Goal: Information Seeking & Learning: Learn about a topic

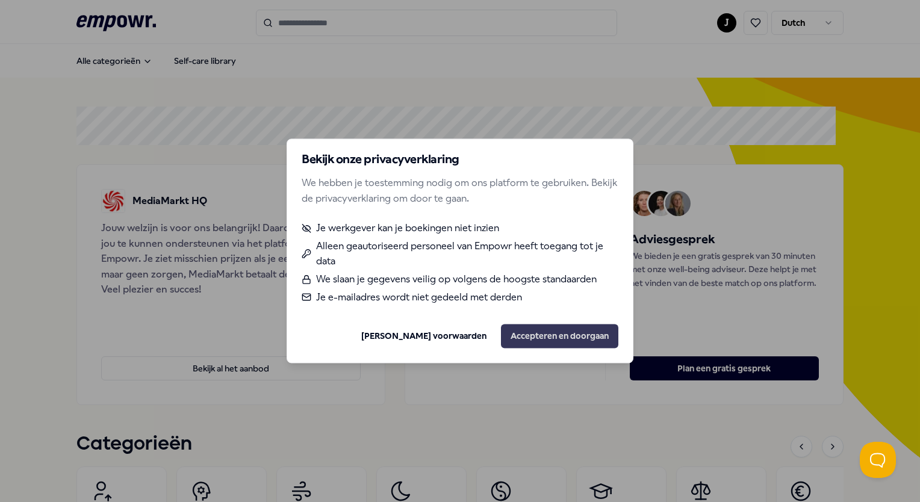
click at [537, 330] on button "Accepteren en doorgaan" at bounding box center [559, 337] width 117 height 24
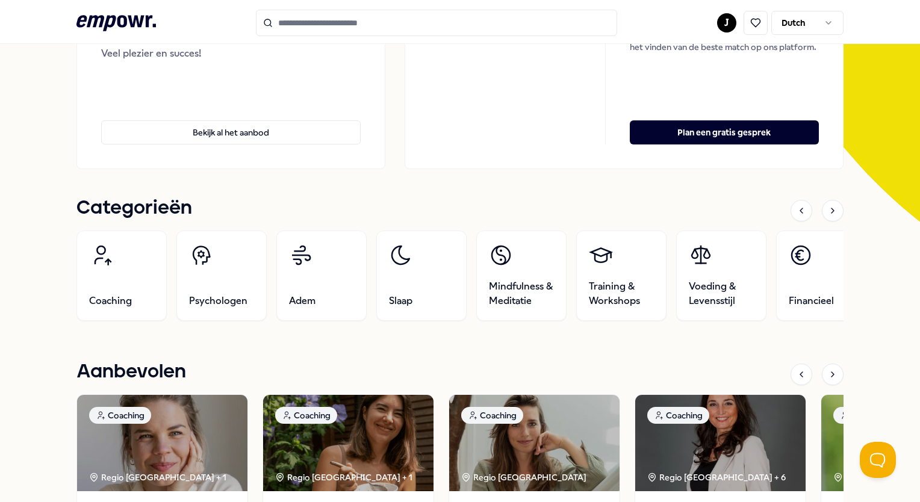
scroll to position [228, 0]
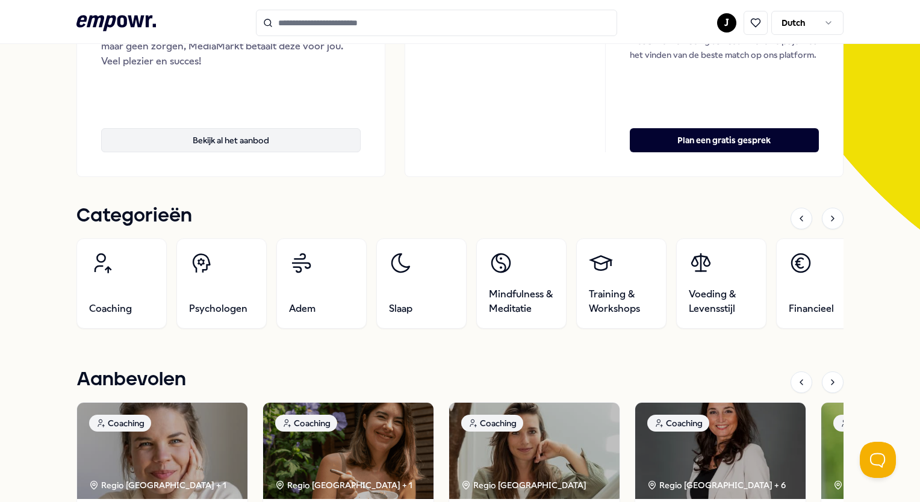
click at [186, 130] on button "Bekijk al het aanbod" at bounding box center [231, 140] width 260 height 24
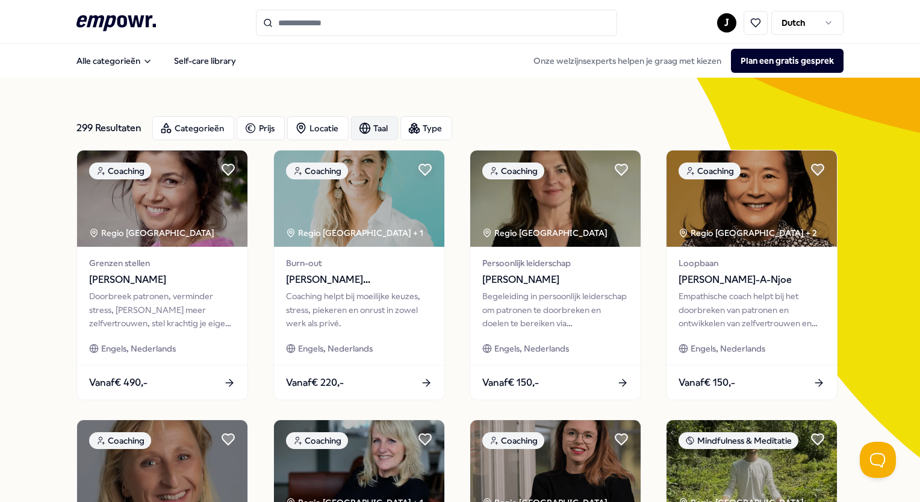
click at [373, 134] on div "Taal" at bounding box center [374, 128] width 47 height 24
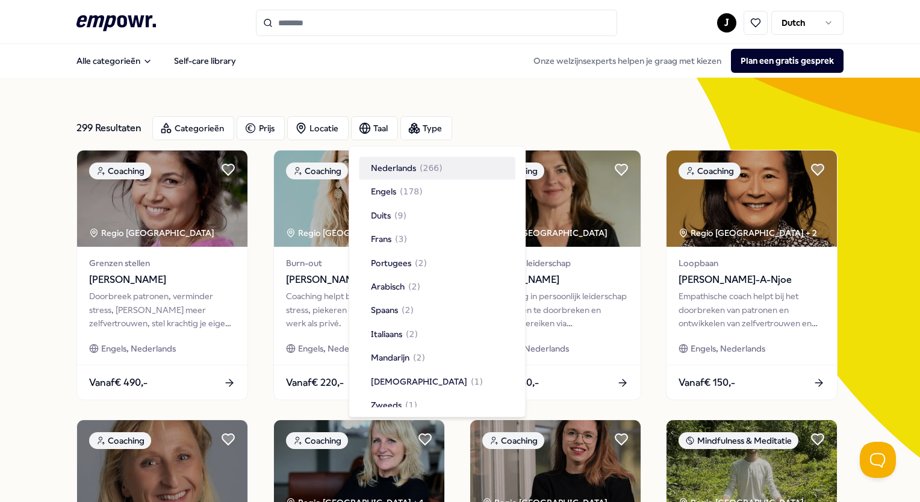
click at [429, 163] on span "( 266 )" at bounding box center [431, 167] width 23 height 13
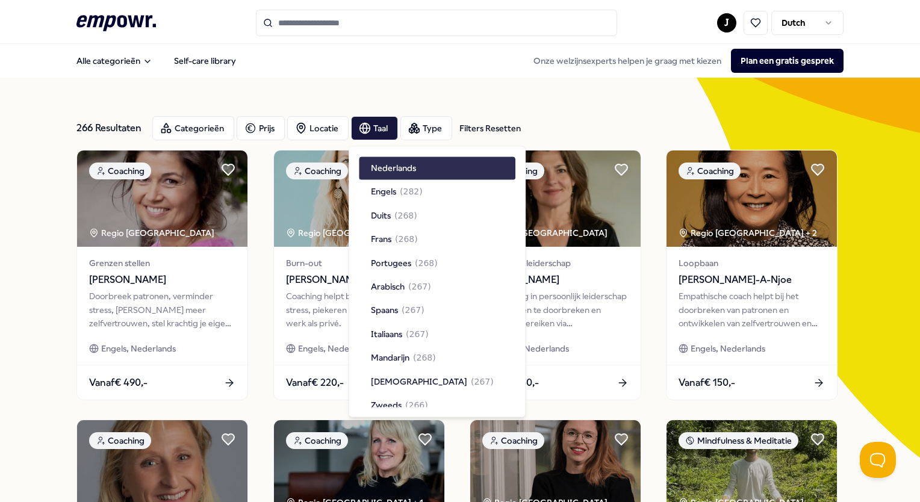
click at [342, 76] on nav "Alle categorieën Self-care library Onze welzijnsexperts helpen je graag met kie…" at bounding box center [460, 61] width 920 height 34
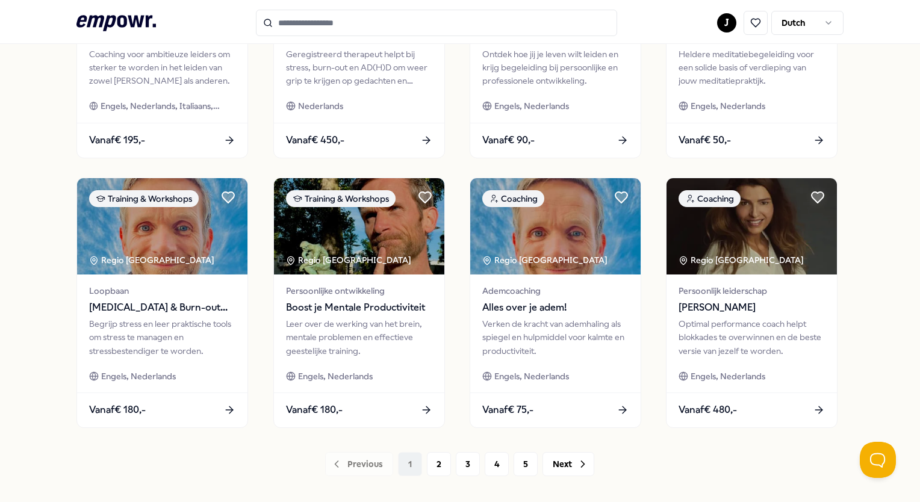
scroll to position [547, 0]
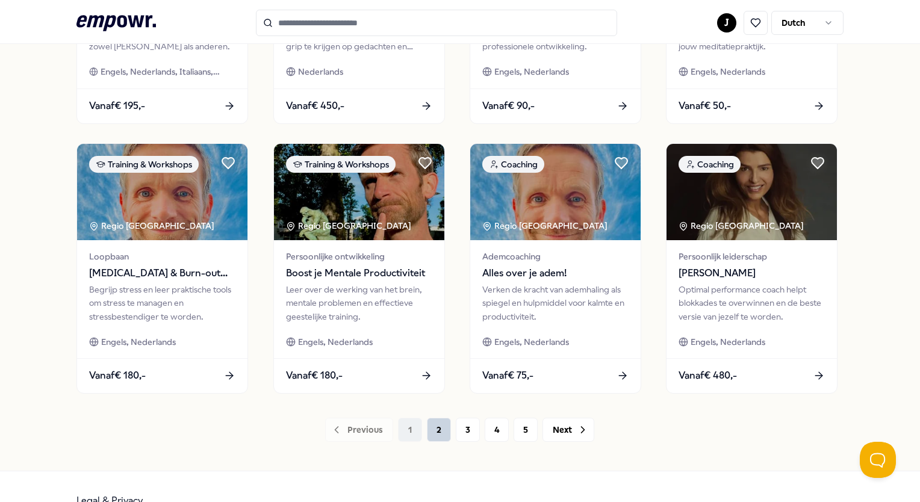
click at [430, 434] on button "2" at bounding box center [439, 430] width 24 height 24
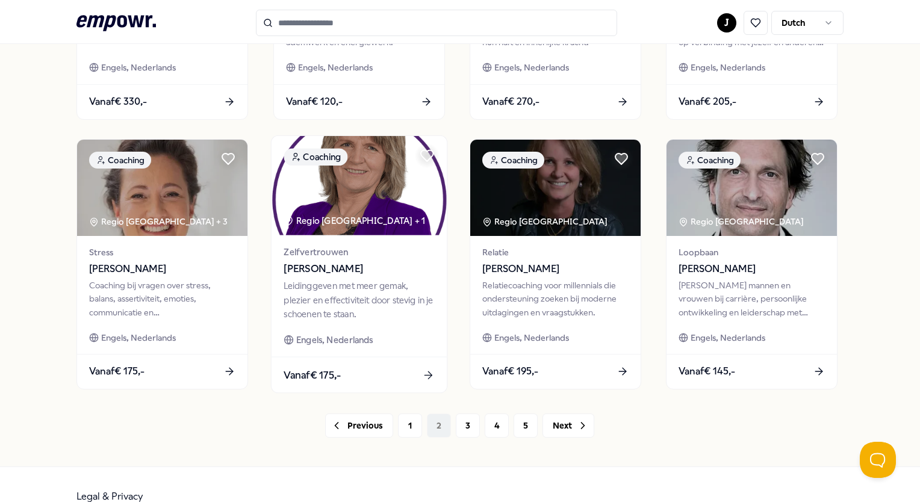
scroll to position [555, 0]
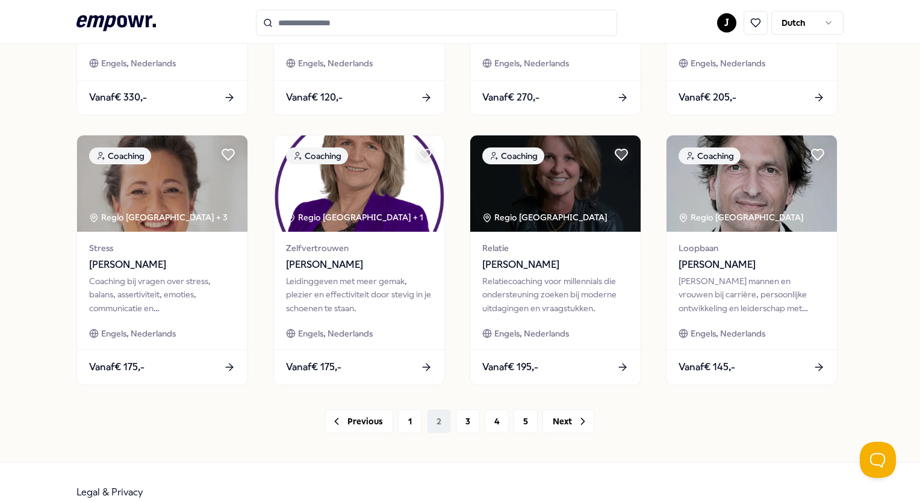
click at [448, 423] on div "Previous 1 2 3 4 5 Next" at bounding box center [459, 422] width 767 height 24
click at [463, 426] on button "3" at bounding box center [468, 422] width 24 height 24
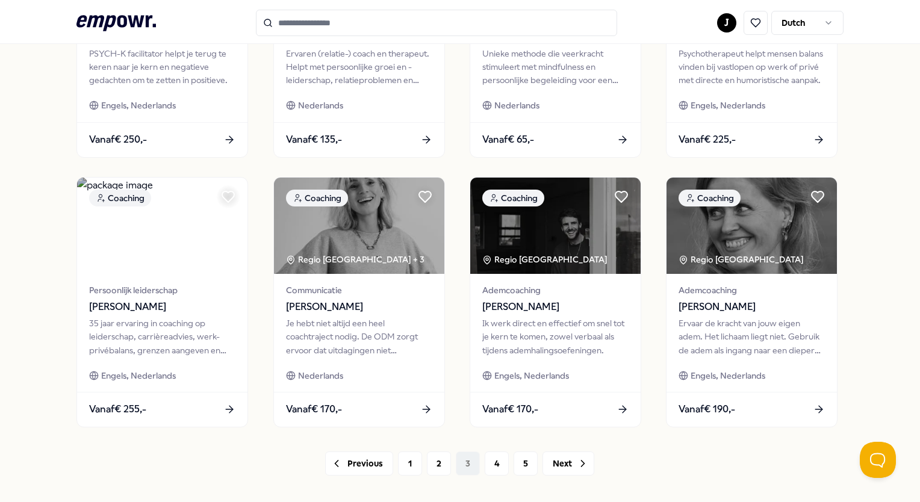
scroll to position [513, 0]
click at [487, 474] on button "4" at bounding box center [497, 464] width 24 height 24
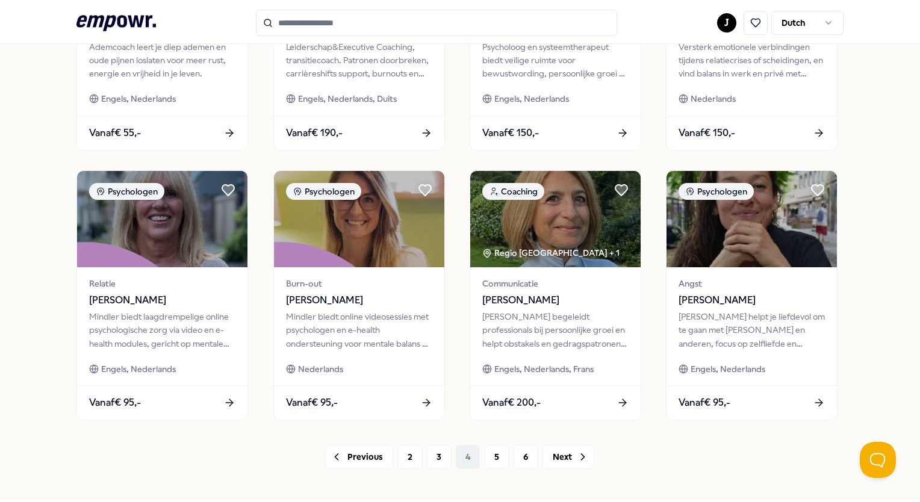
scroll to position [520, 0]
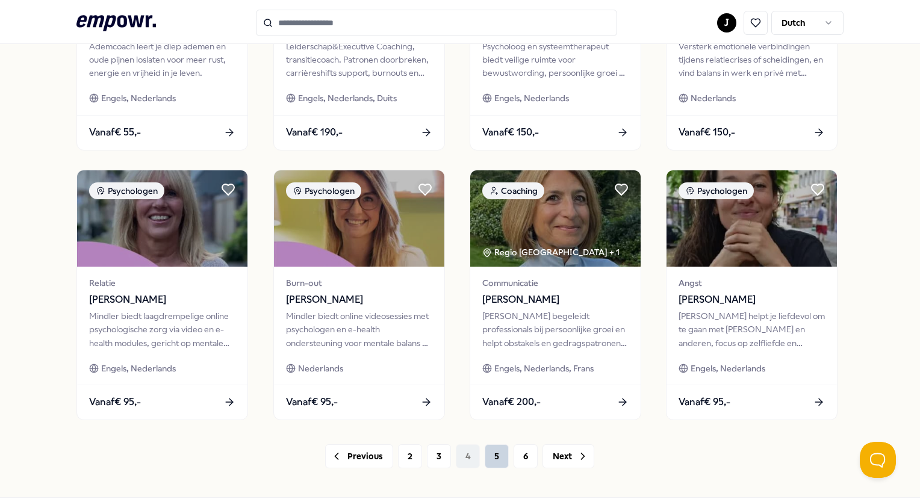
click at [490, 466] on button "5" at bounding box center [497, 456] width 24 height 24
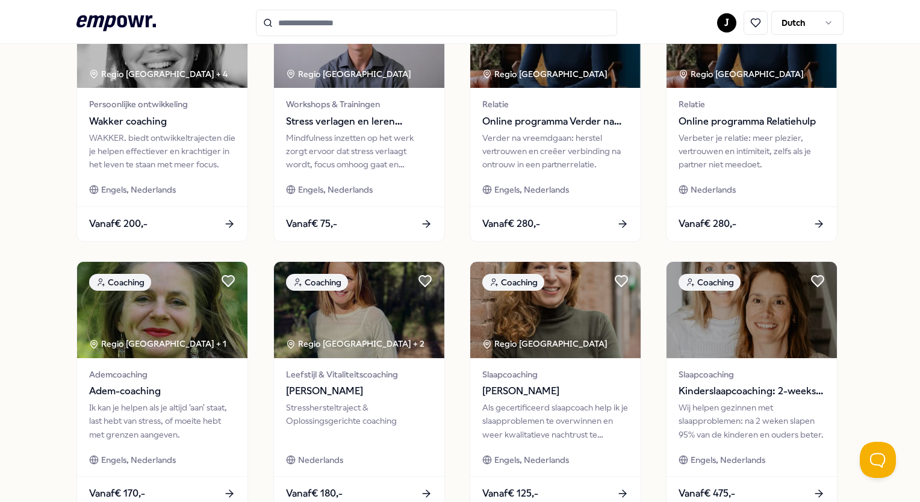
scroll to position [581, 0]
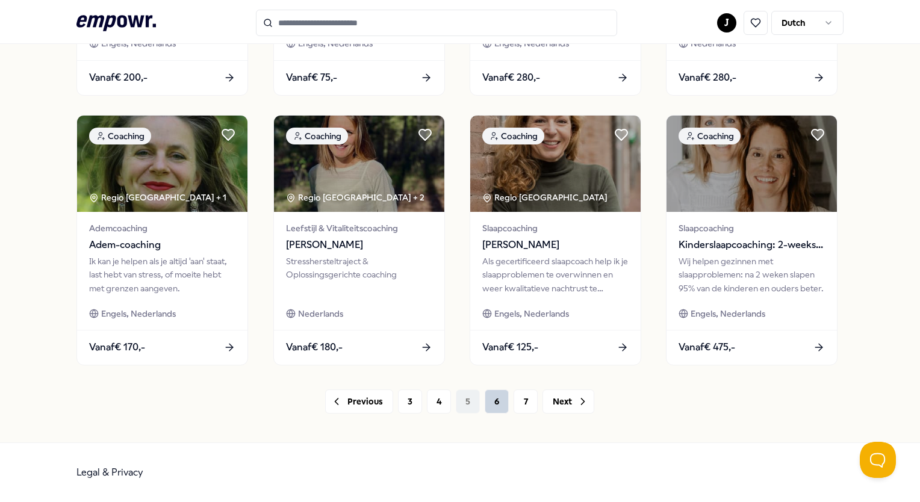
click at [502, 397] on button "6" at bounding box center [497, 402] width 24 height 24
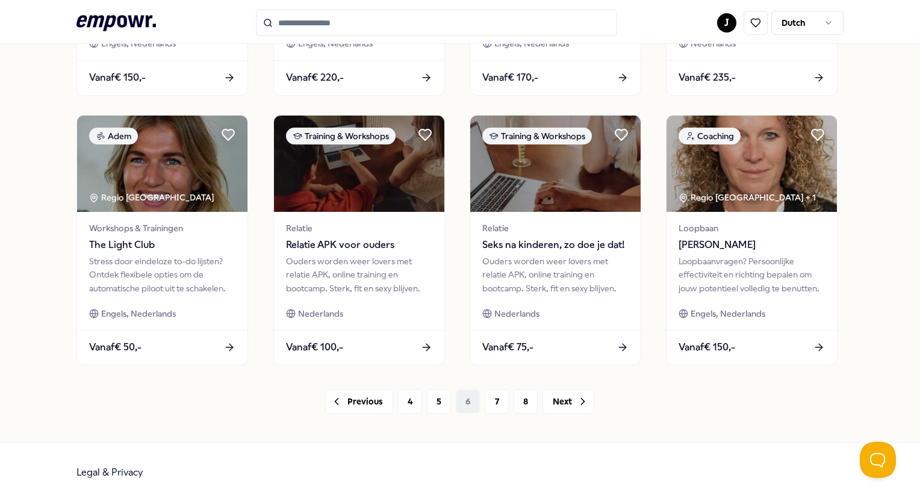
scroll to position [581, 0]
click at [481, 414] on div "Previous 4 5 6 7 8 Next" at bounding box center [459, 402] width 767 height 24
click at [490, 402] on button "7" at bounding box center [497, 402] width 24 height 24
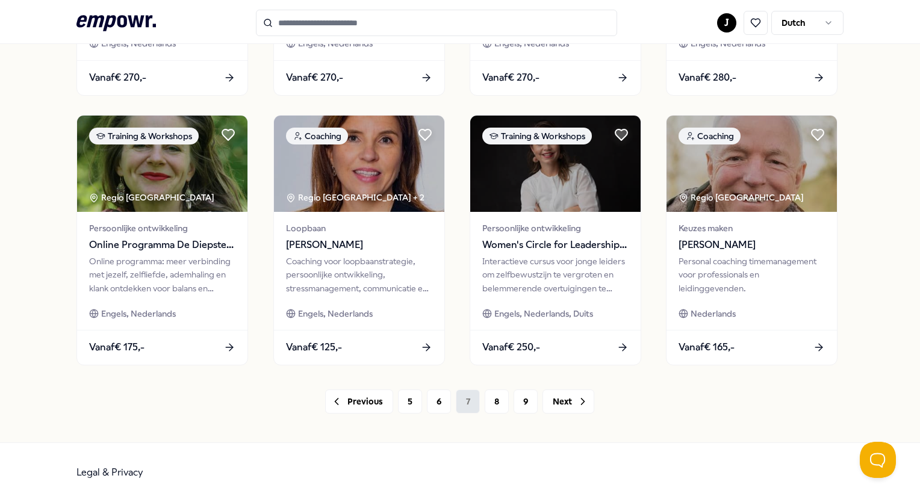
scroll to position [581, 0]
click at [491, 393] on button "8" at bounding box center [497, 402] width 24 height 24
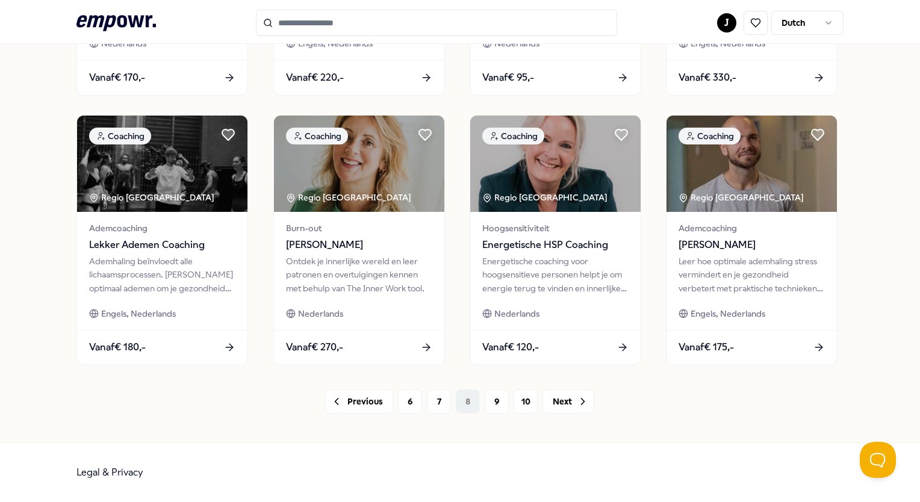
scroll to position [578, 0]
click at [488, 410] on button "9" at bounding box center [497, 402] width 24 height 24
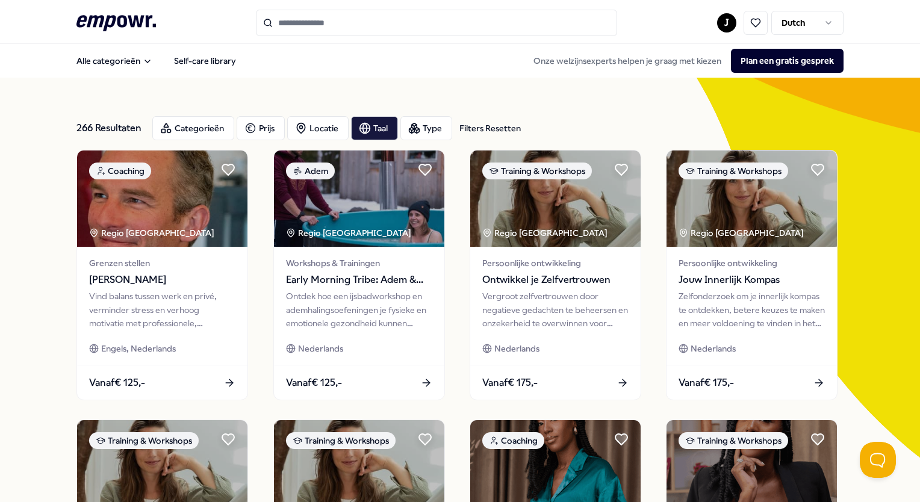
scroll to position [581, 0]
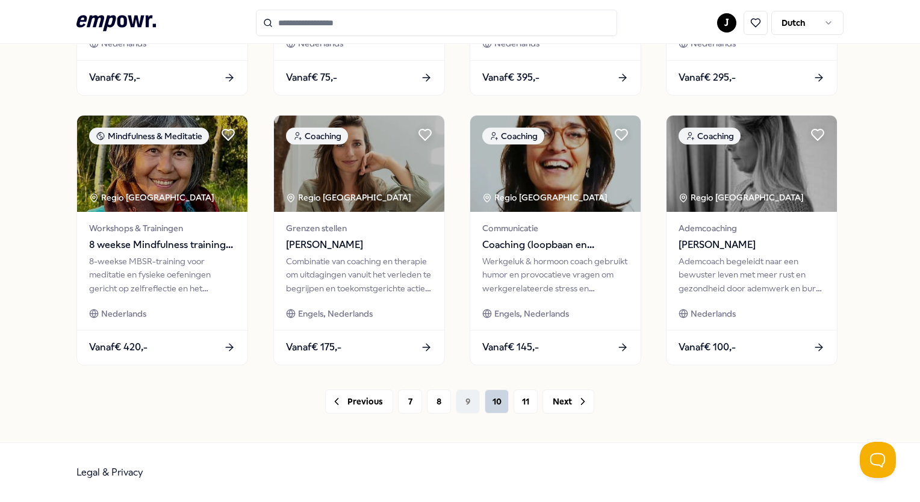
click at [496, 408] on button "10" at bounding box center [497, 402] width 24 height 24
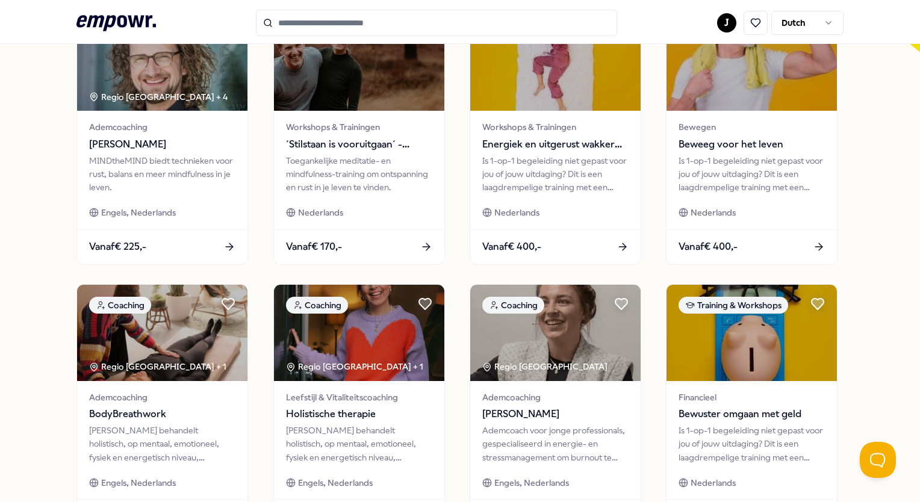
scroll to position [581, 0]
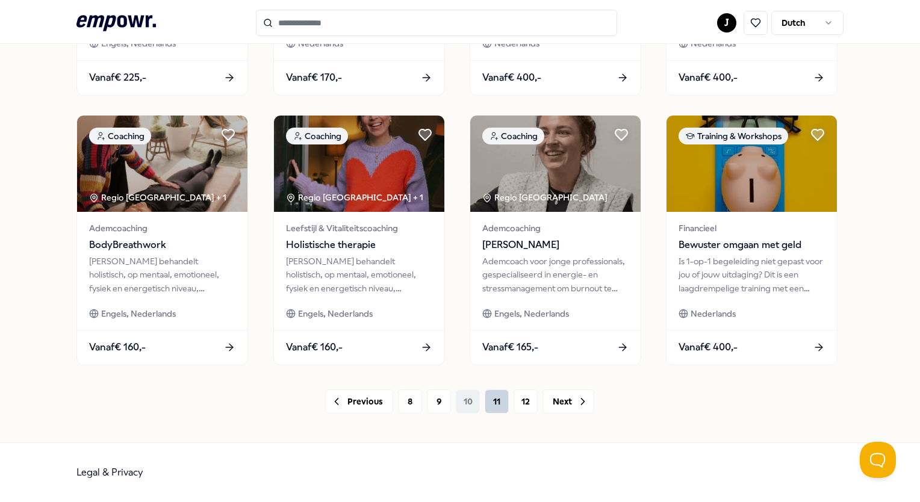
click at [489, 399] on button "11" at bounding box center [497, 402] width 24 height 24
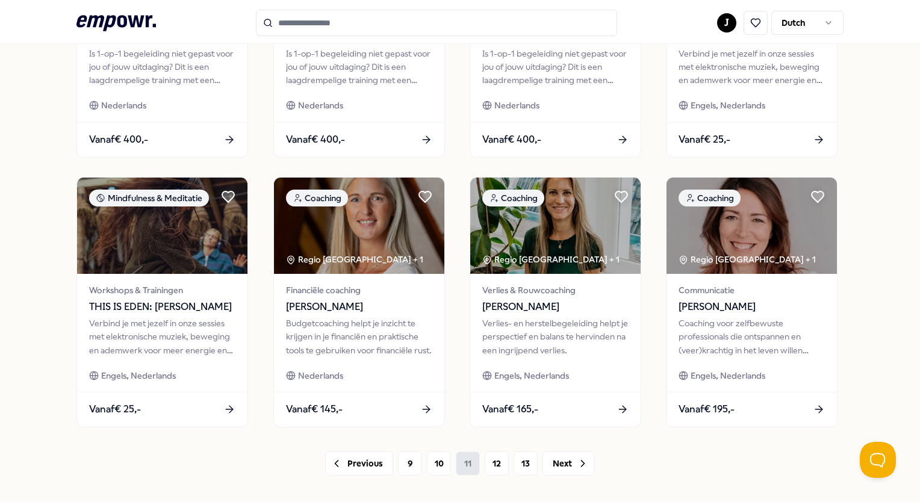
scroll to position [514, 0]
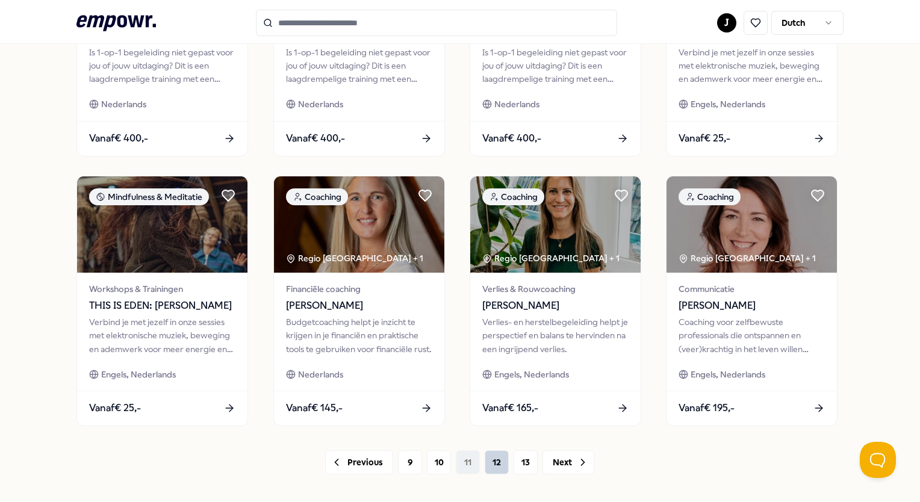
click at [493, 470] on button "12" at bounding box center [497, 462] width 24 height 24
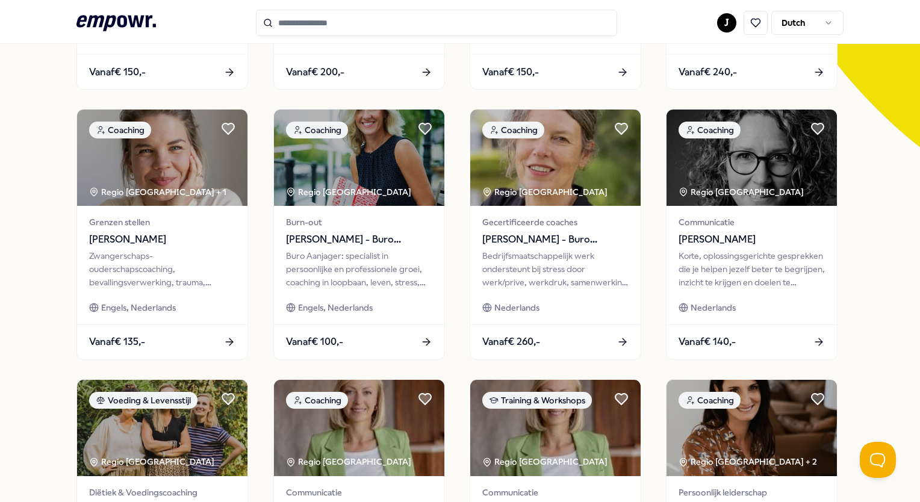
scroll to position [581, 0]
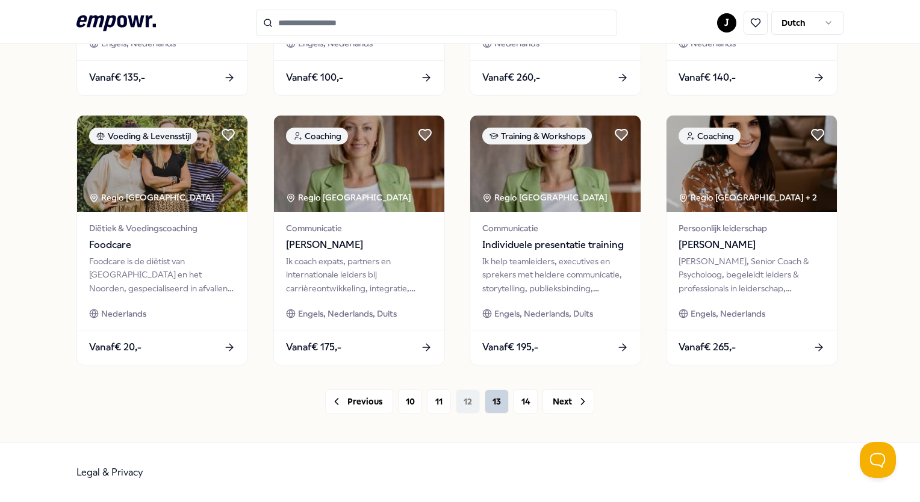
click at [494, 407] on button "13" at bounding box center [497, 402] width 24 height 24
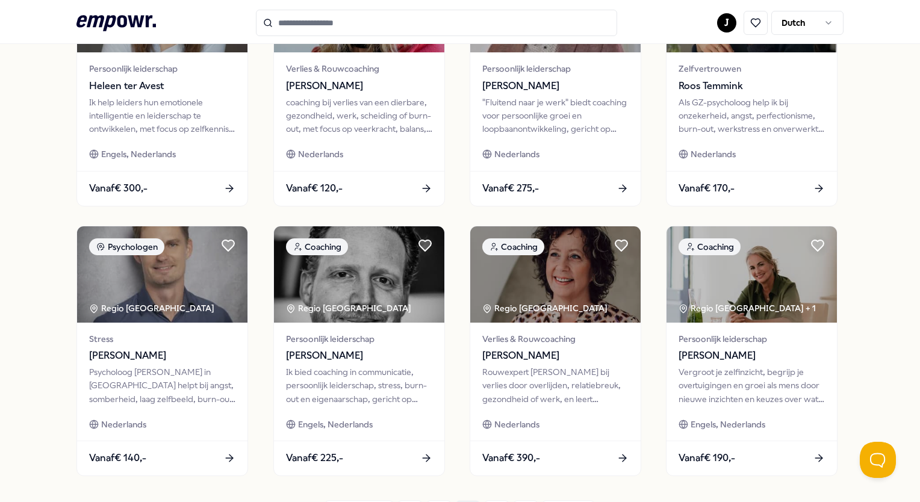
scroll to position [581, 0]
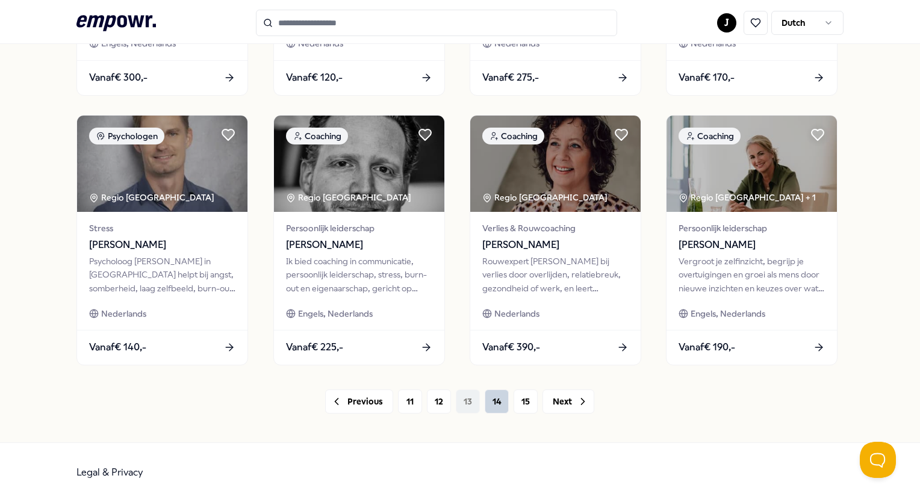
click at [493, 406] on button "14" at bounding box center [497, 402] width 24 height 24
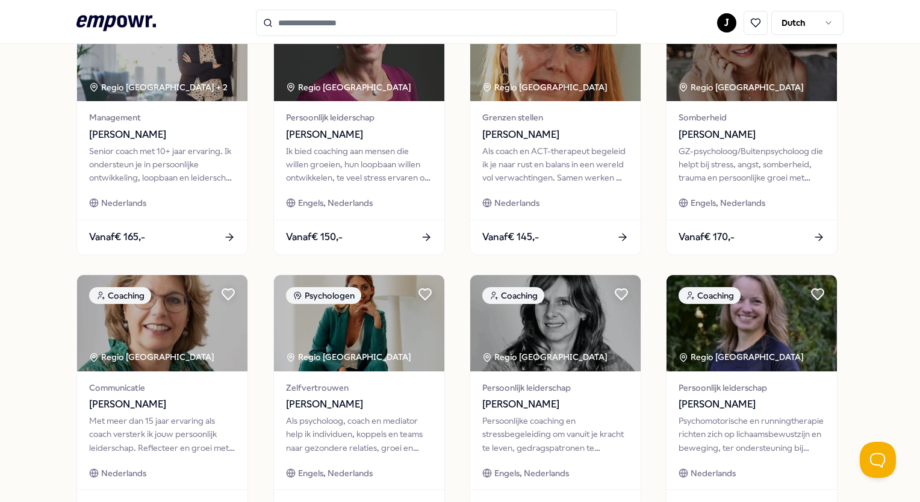
scroll to position [581, 0]
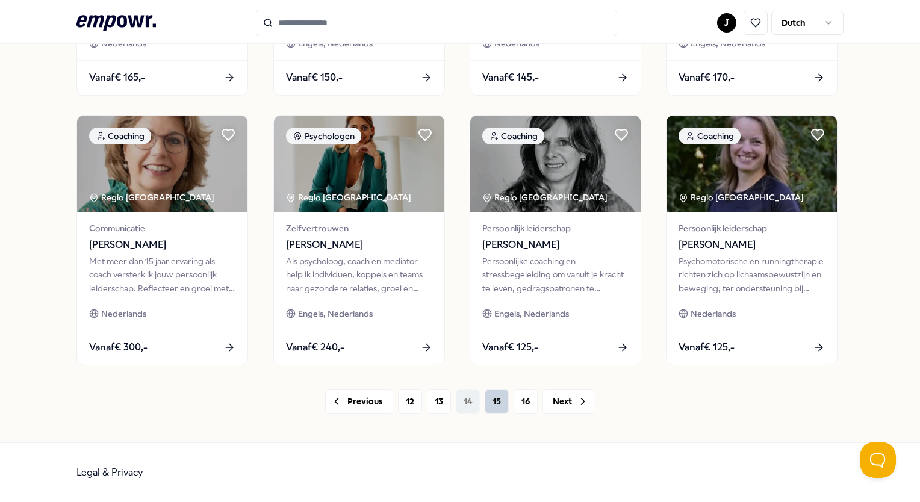
click at [497, 406] on button "15" at bounding box center [497, 402] width 24 height 24
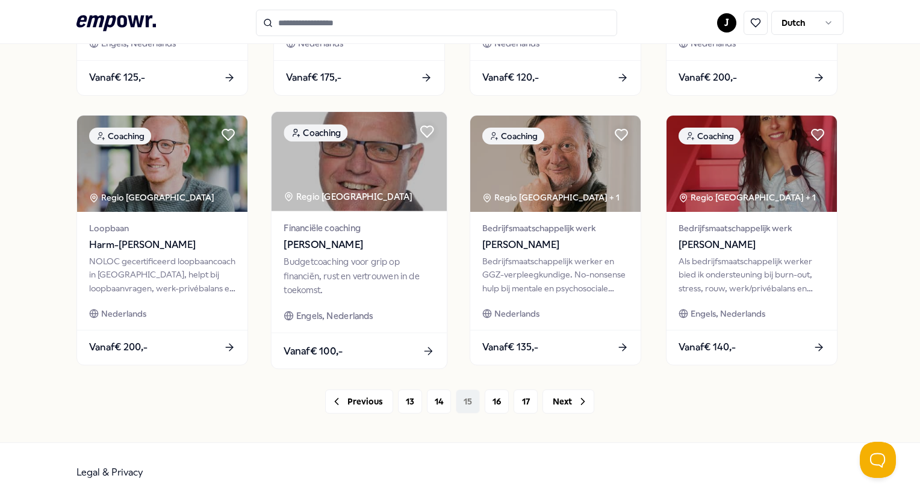
click at [367, 276] on div "Budgetcoaching voor grip op financiën, rust en vertrouwen in de toekomst." at bounding box center [359, 276] width 151 height 42
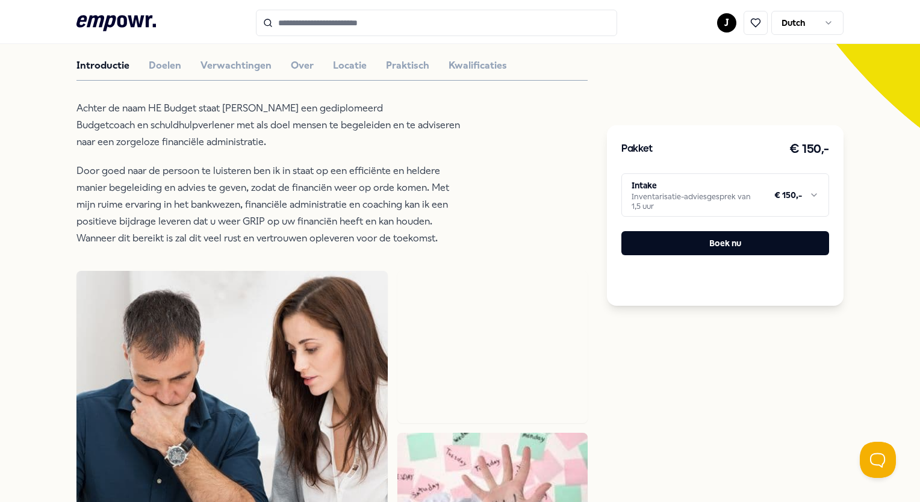
scroll to position [330, 0]
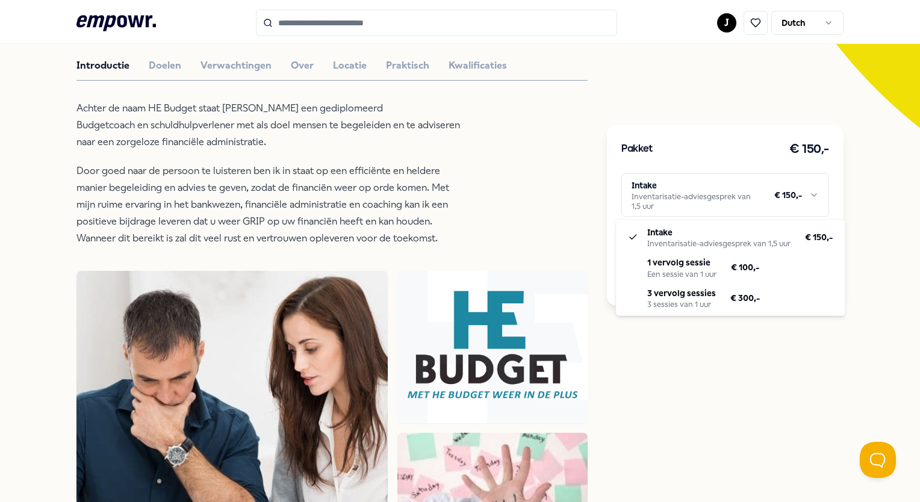
click at [644, 189] on html ".empowr-logo_svg__cls-1{fill:#03032f} J Dutch Alle categorieën Self-care librar…" at bounding box center [460, 251] width 920 height 502
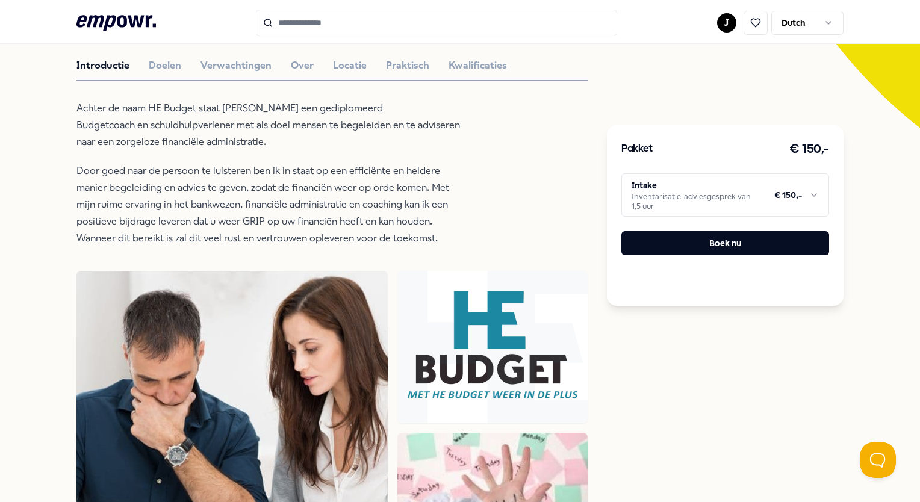
click at [387, 187] on html ".empowr-logo_svg__cls-1{fill:#03032f} J Dutch Alle categorieën Self-care librar…" at bounding box center [460, 251] width 920 height 502
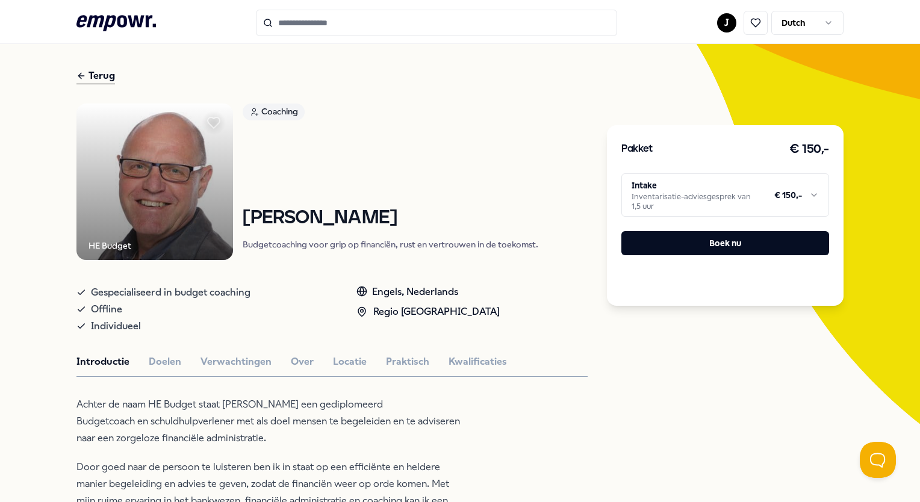
scroll to position [11, 0]
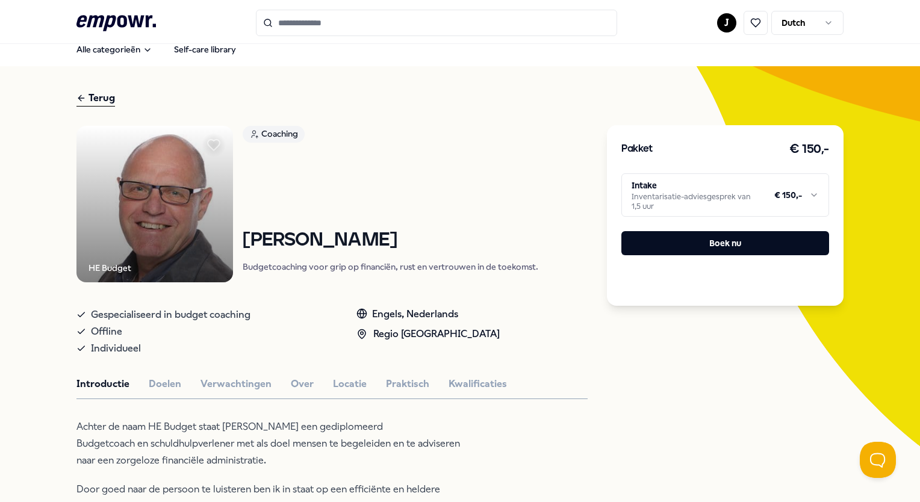
click at [179, 389] on div "Introductie Doelen Verwachtingen Over Locatie Praktisch Kwalificaties" at bounding box center [331, 384] width 511 height 16
click at [210, 384] on button "Verwachtingen" at bounding box center [236, 384] width 71 height 16
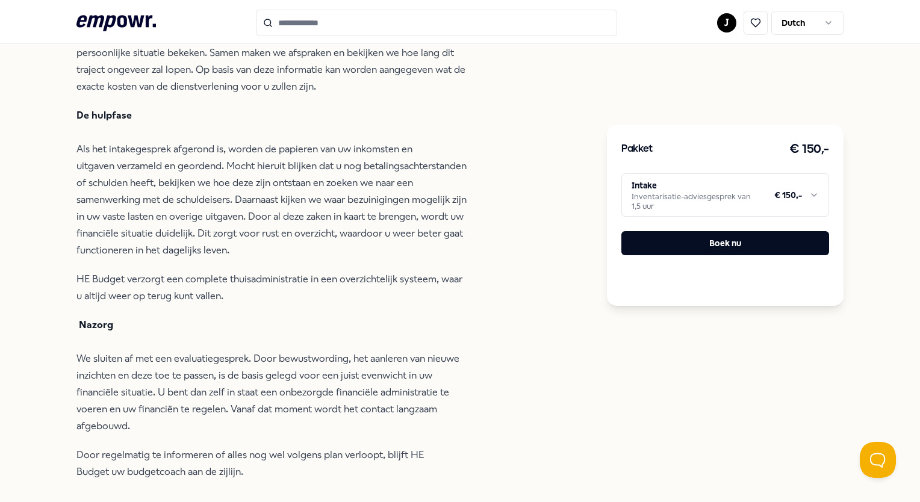
scroll to position [432, 0]
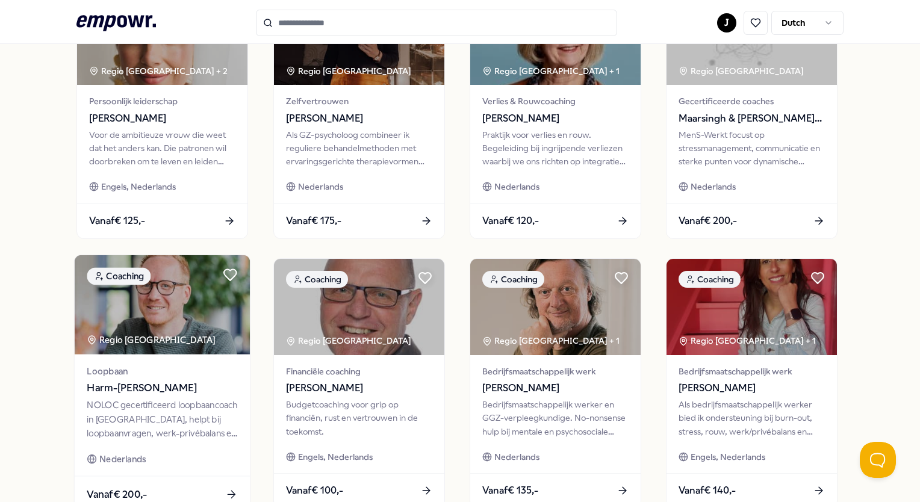
scroll to position [581, 0]
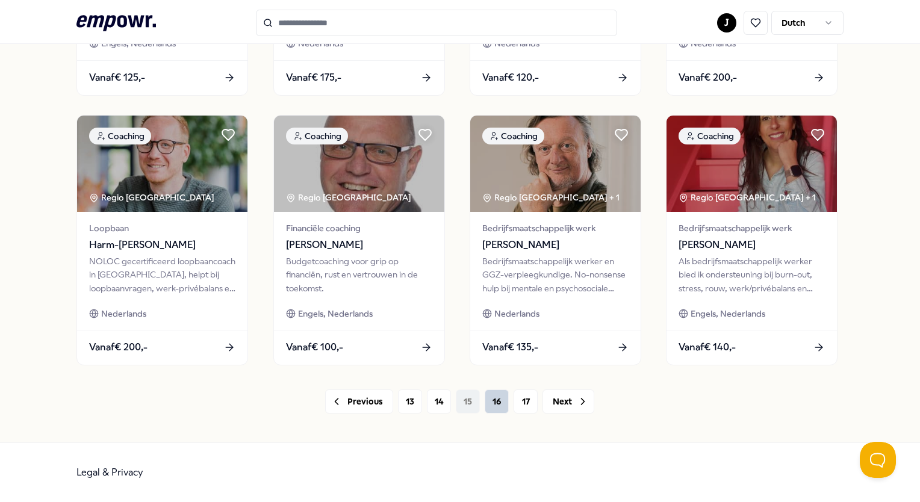
click at [491, 408] on button "16" at bounding box center [497, 402] width 24 height 24
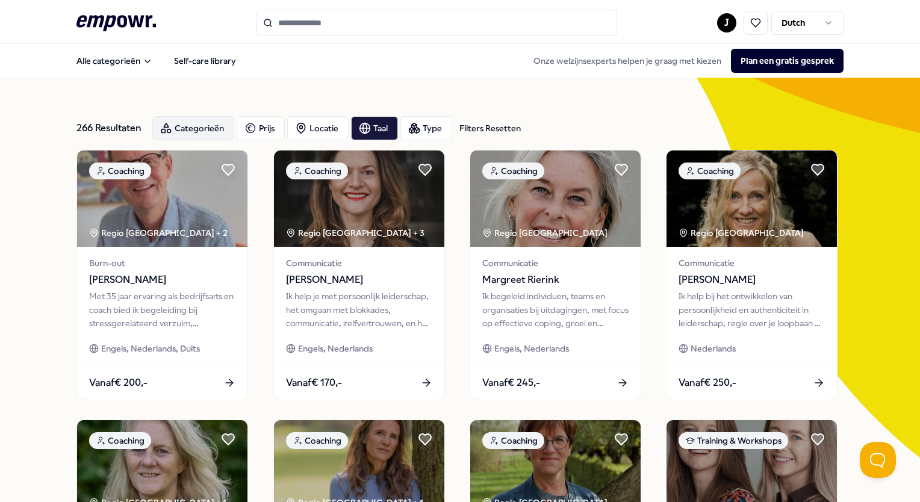
click at [189, 129] on div "Categorieën" at bounding box center [193, 128] width 82 height 24
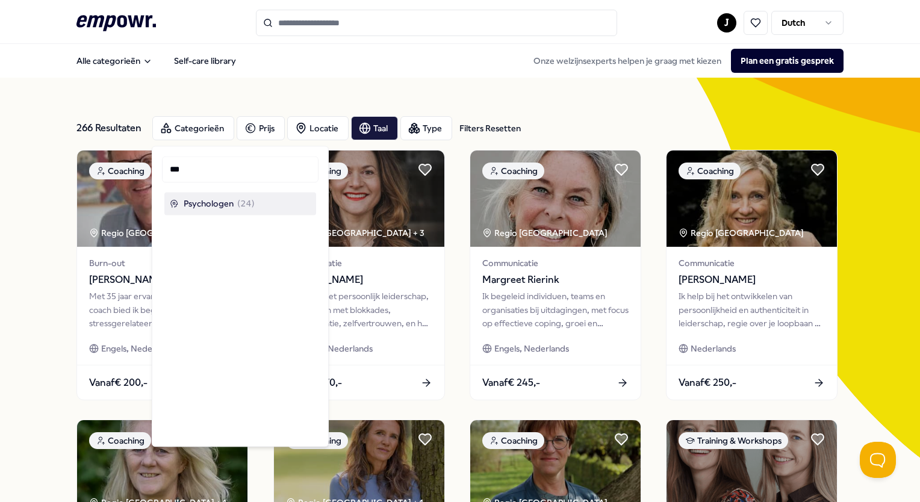
type input "***"
click at [208, 208] on span "Psychologen" at bounding box center [209, 203] width 50 height 13
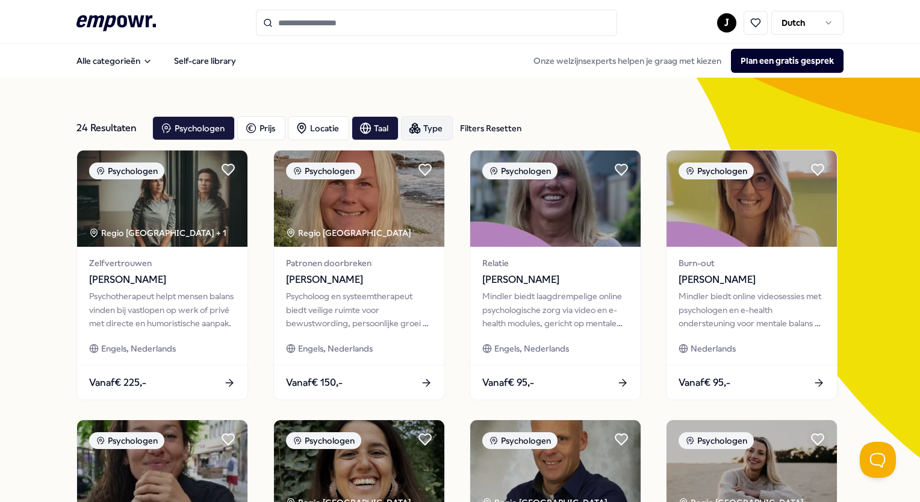
click at [415, 129] on icon "button" at bounding box center [415, 127] width 0 height 3
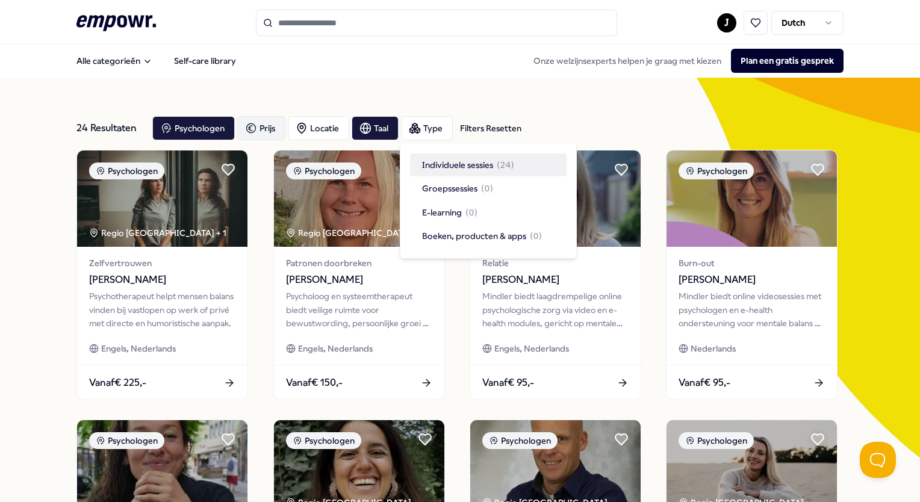
click at [249, 124] on icon "button" at bounding box center [251, 128] width 12 height 14
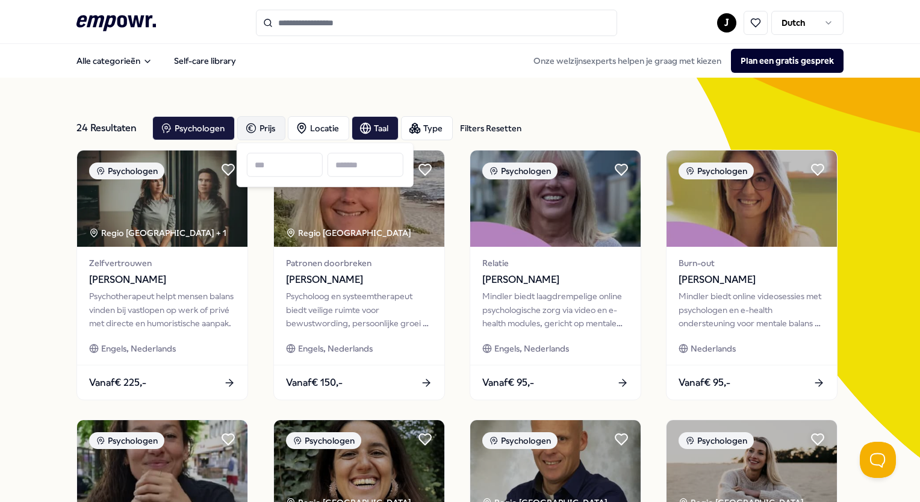
click at [515, 133] on div "Filters Resetten" at bounding box center [490, 128] width 61 height 13
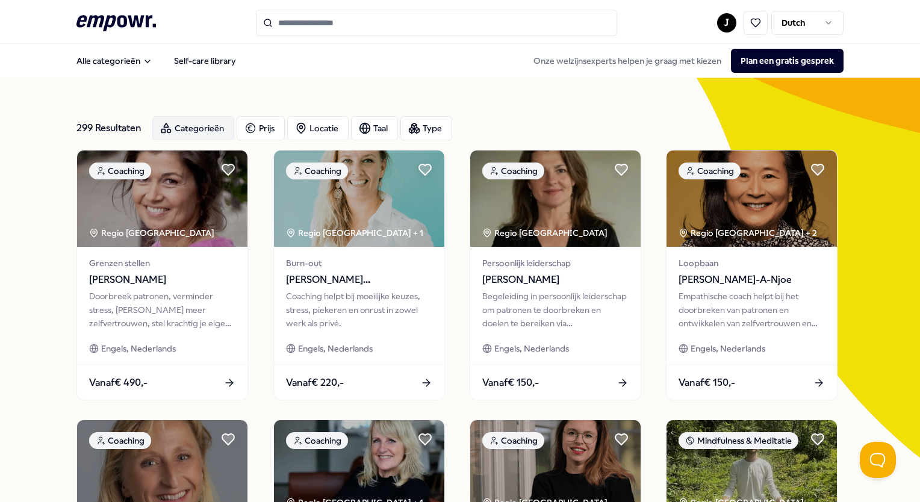
click at [190, 138] on div "Categorieën" at bounding box center [193, 128] width 82 height 24
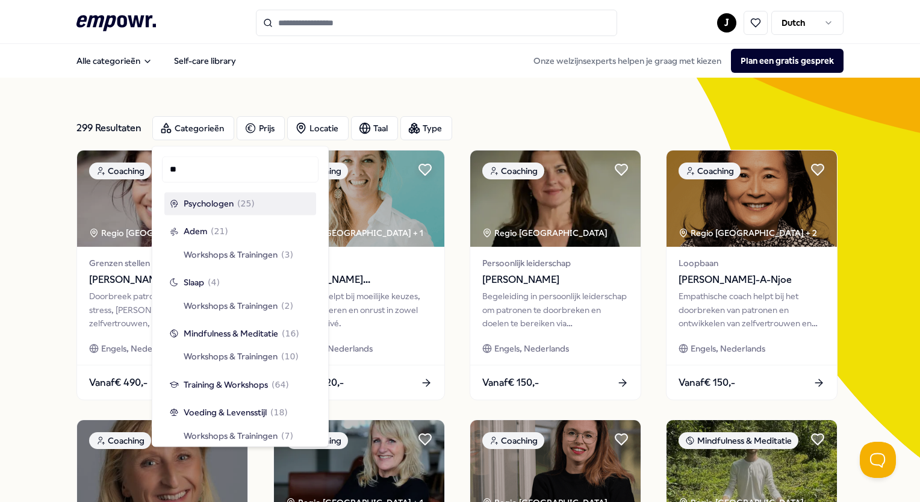
type input "**"
click at [204, 196] on div "Psychologen ( 25 )" at bounding box center [240, 203] width 152 height 23
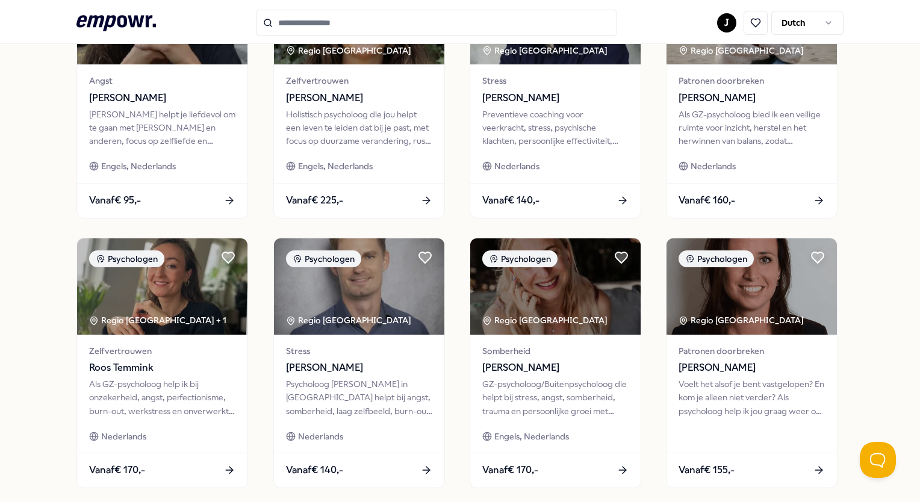
scroll to position [574, 0]
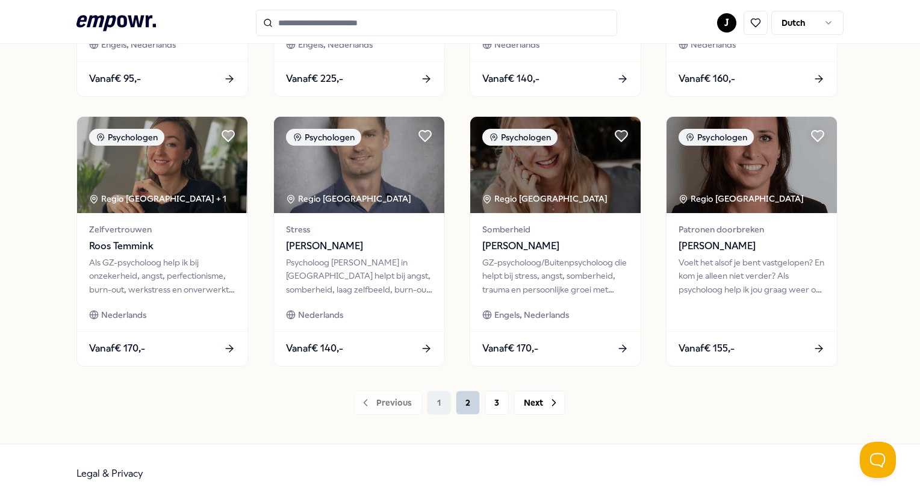
click at [461, 405] on button "2" at bounding box center [468, 403] width 24 height 24
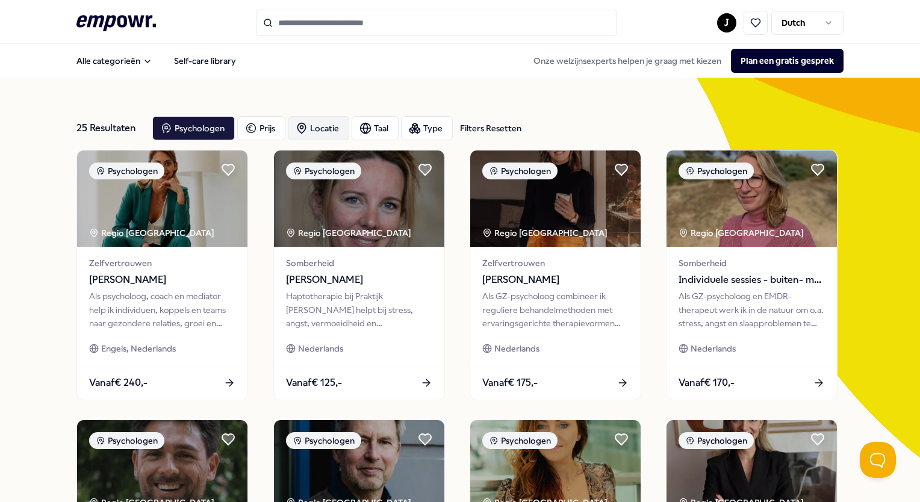
click at [314, 128] on div "Locatie" at bounding box center [318, 128] width 61 height 24
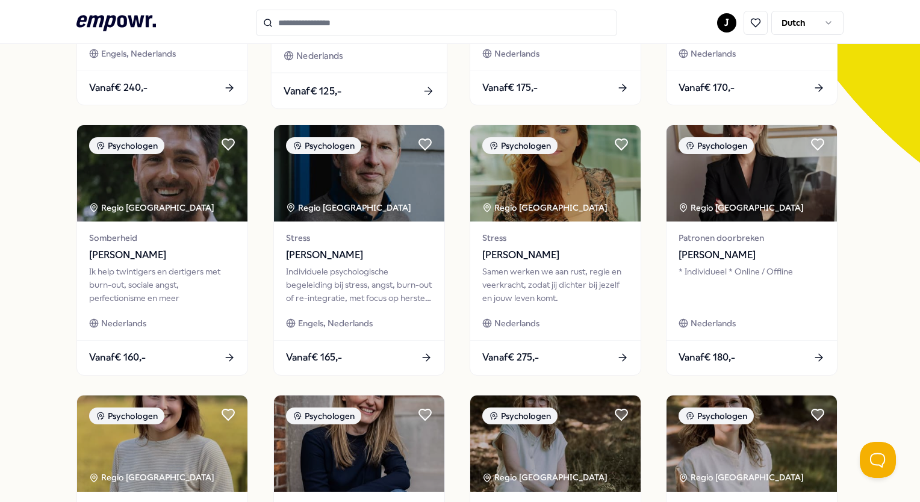
scroll to position [295, 0]
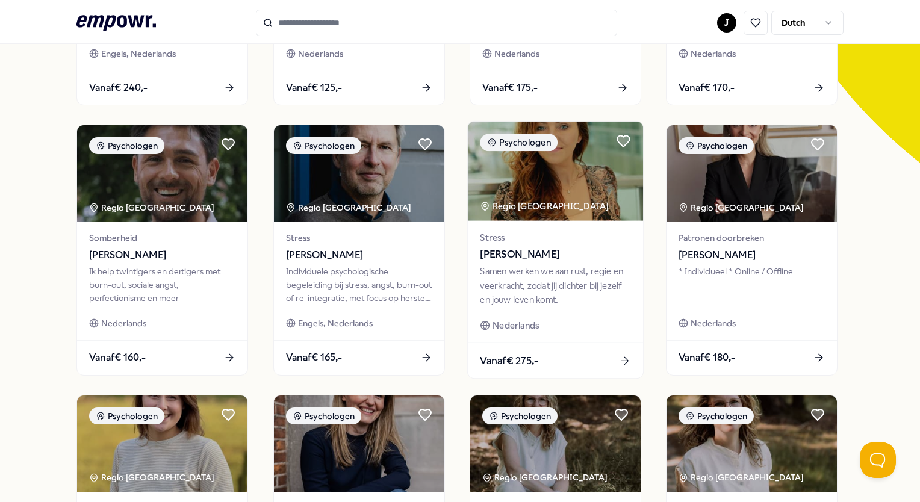
click at [493, 263] on span "[PERSON_NAME]" at bounding box center [555, 255] width 151 height 16
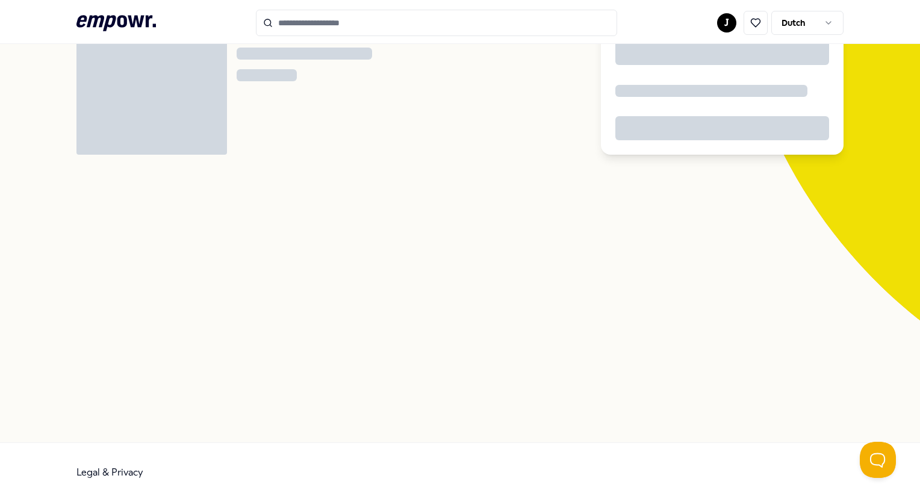
scroll to position [77, 0]
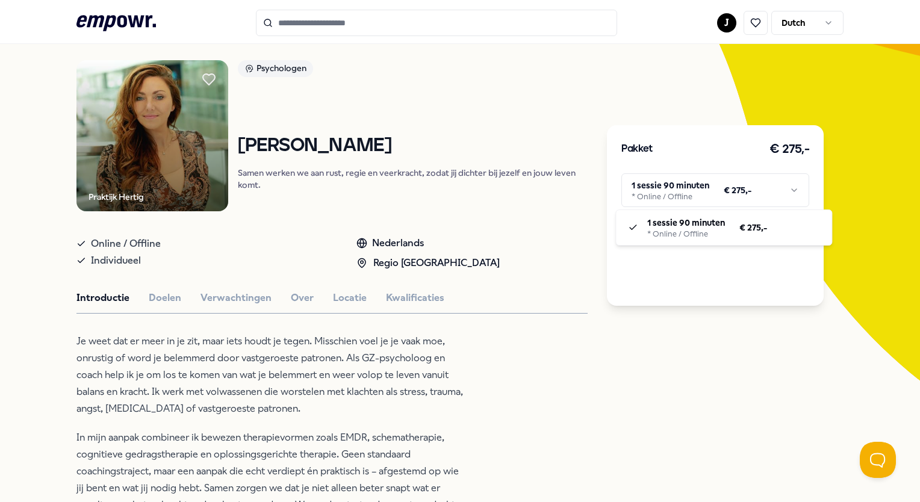
click at [641, 178] on html ".empowr-logo_svg__cls-1{fill:#03032f} J Dutch Alle categorieën Self-care librar…" at bounding box center [460, 251] width 920 height 502
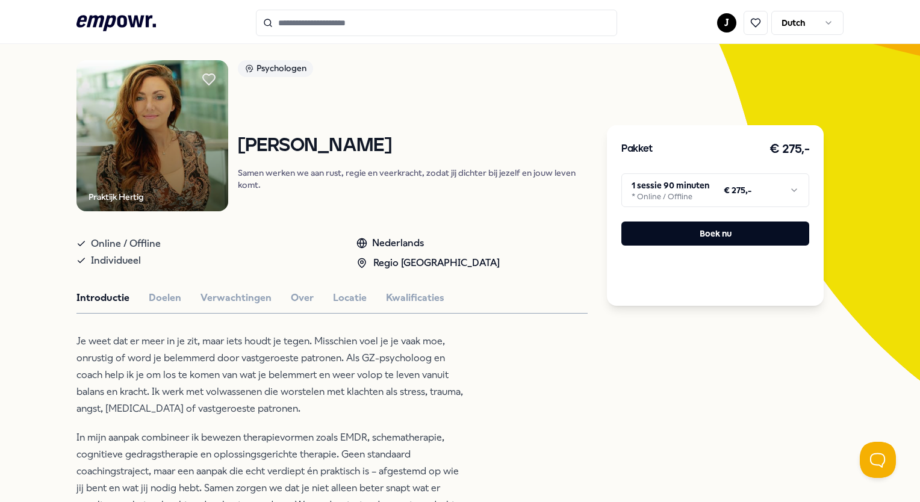
click at [569, 121] on html ".empowr-logo_svg__cls-1{fill:#03032f} J Dutch Alle categorieën Self-care librar…" at bounding box center [460, 251] width 920 height 502
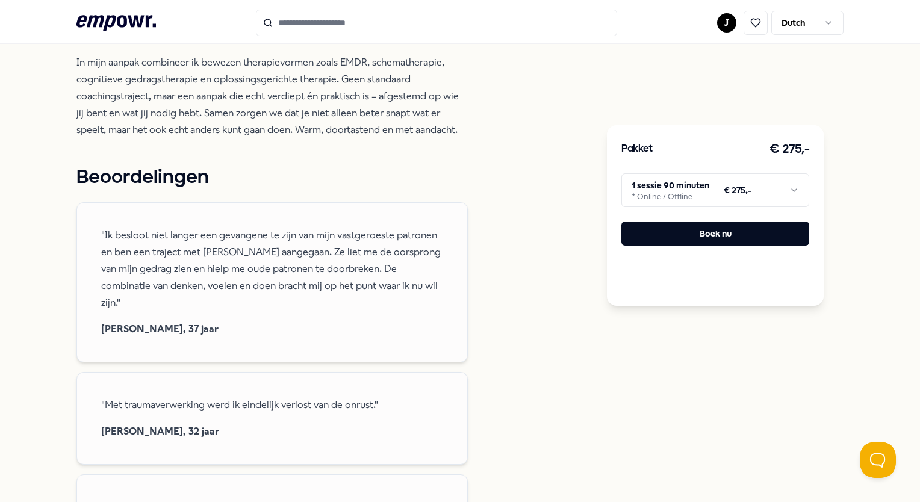
scroll to position [453, 0]
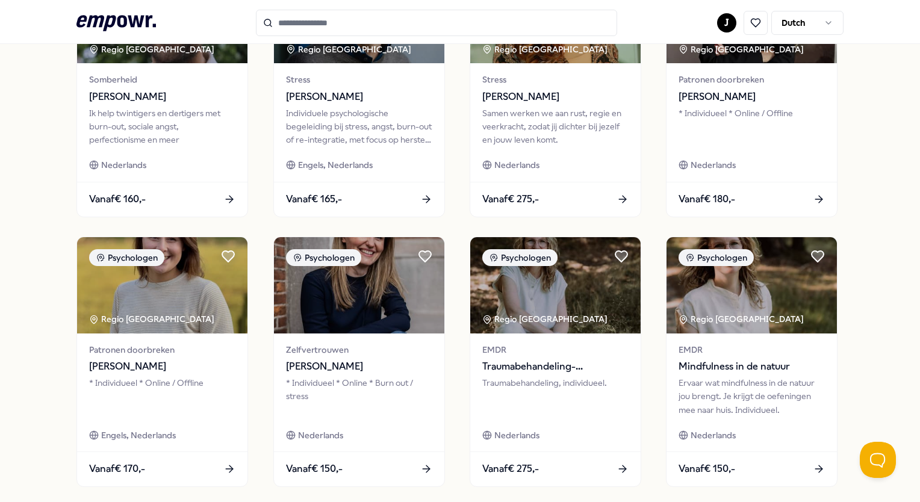
scroll to position [574, 0]
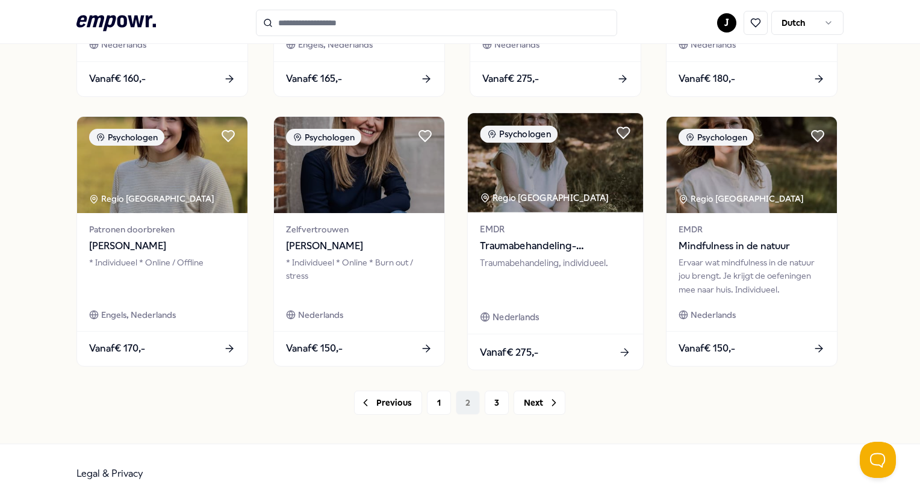
click at [502, 258] on div "Traumabehandeling, individueel." at bounding box center [555, 278] width 151 height 42
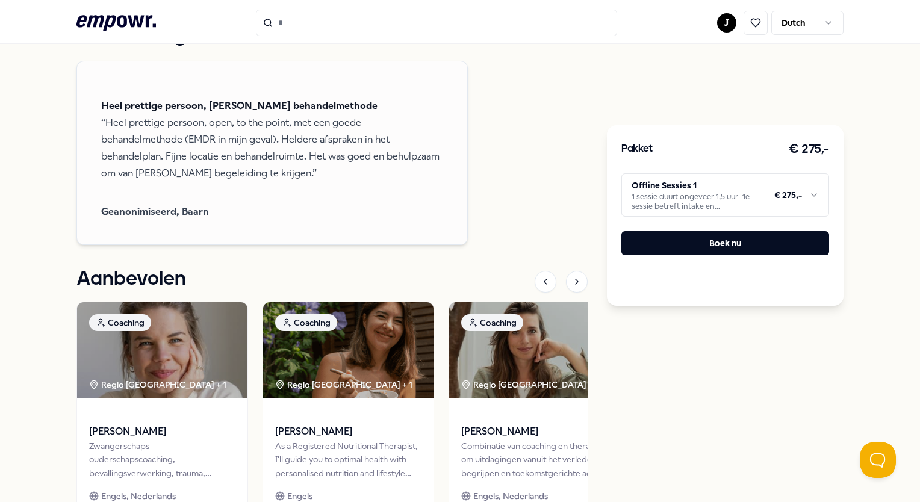
scroll to position [827, 0]
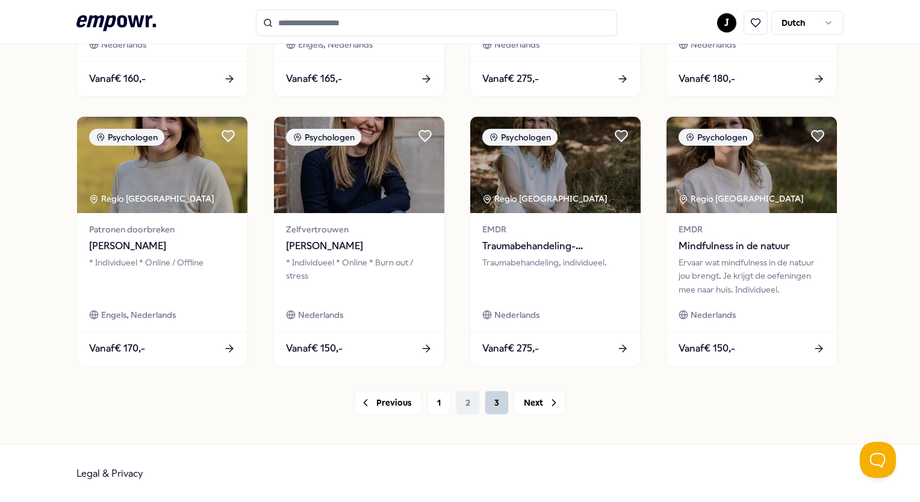
click at [497, 409] on button "3" at bounding box center [497, 403] width 24 height 24
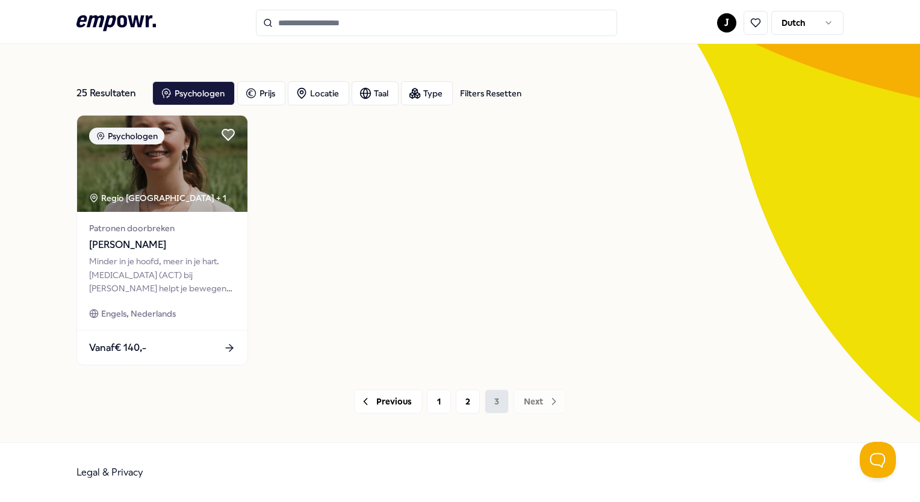
scroll to position [34, 0]
click at [443, 407] on button "1" at bounding box center [439, 402] width 24 height 24
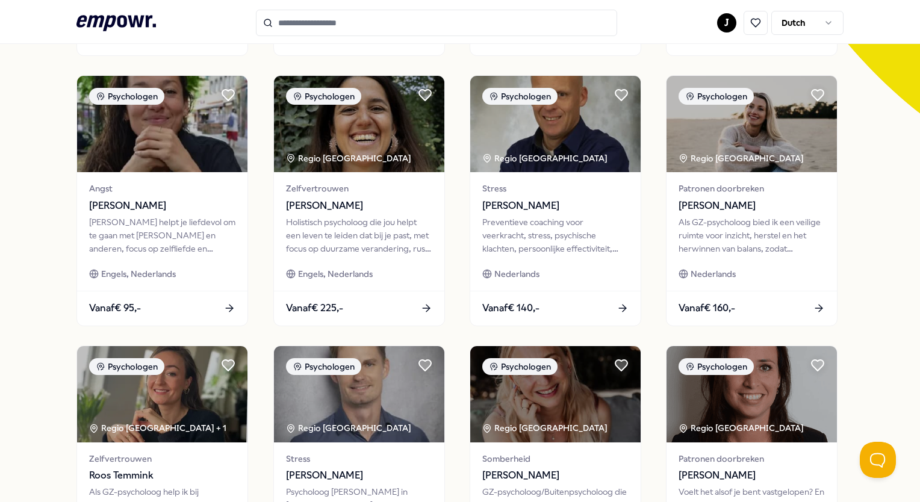
scroll to position [574, 0]
